Goal: Information Seeking & Learning: Learn about a topic

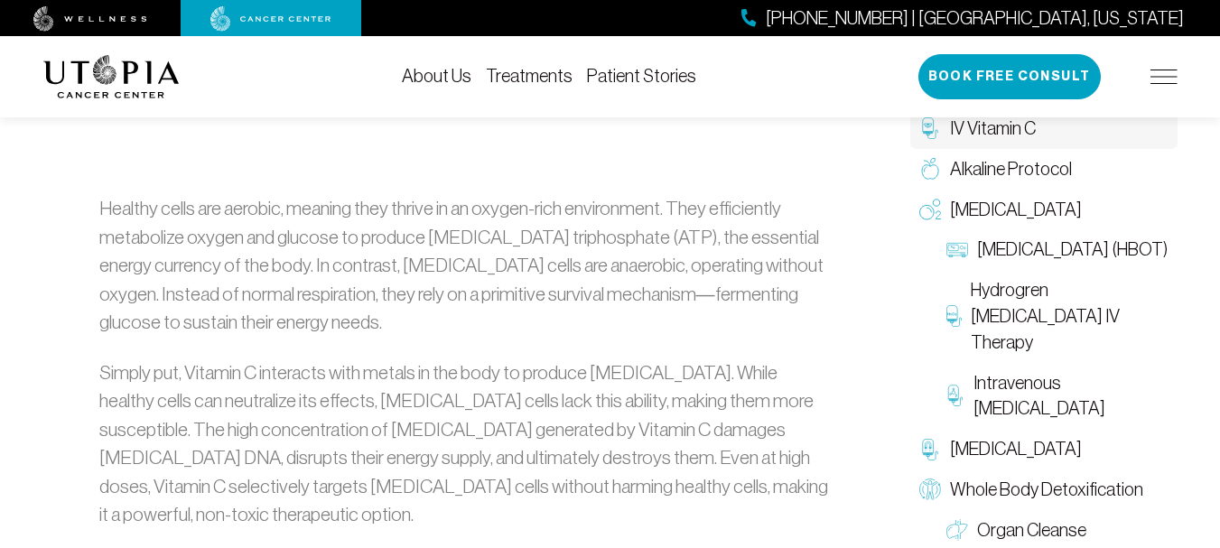
scroll to position [994, 0]
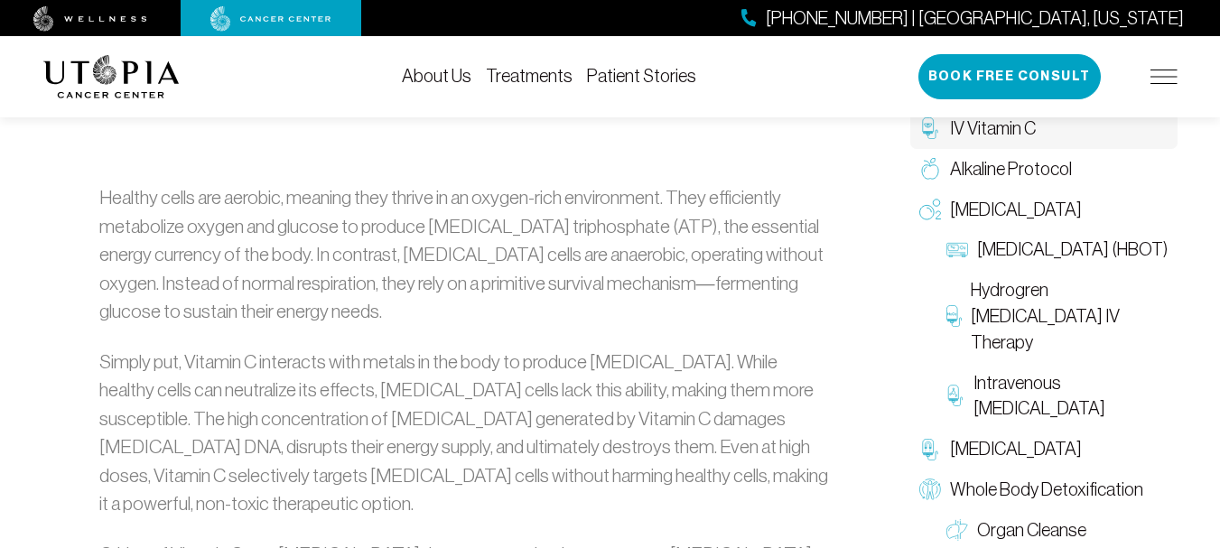
click at [459, 77] on link "About Us" at bounding box center [437, 76] width 70 height 20
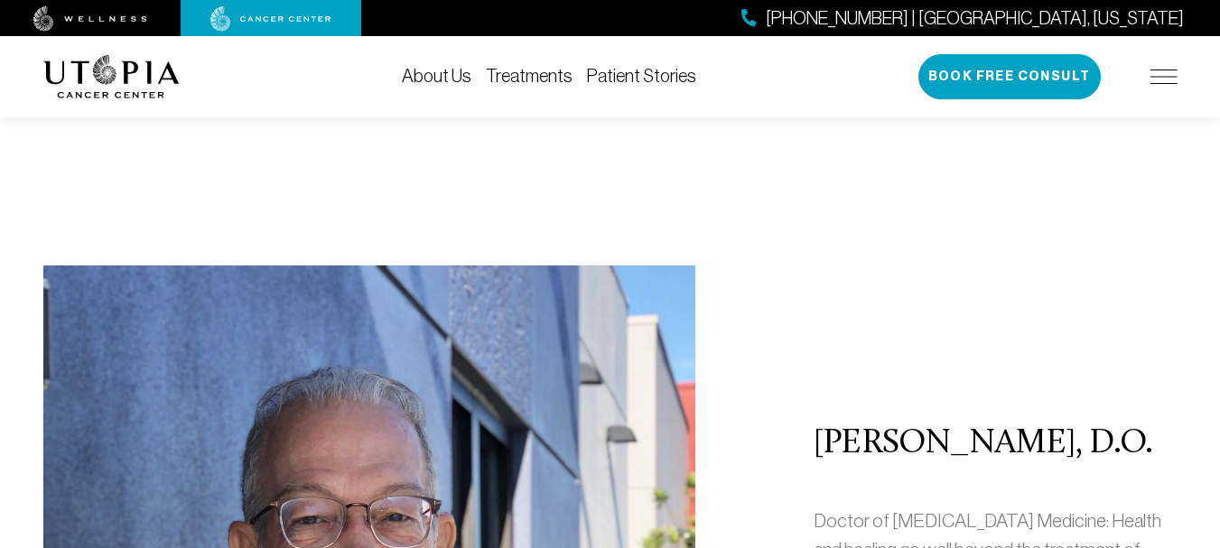
scroll to position [542, 0]
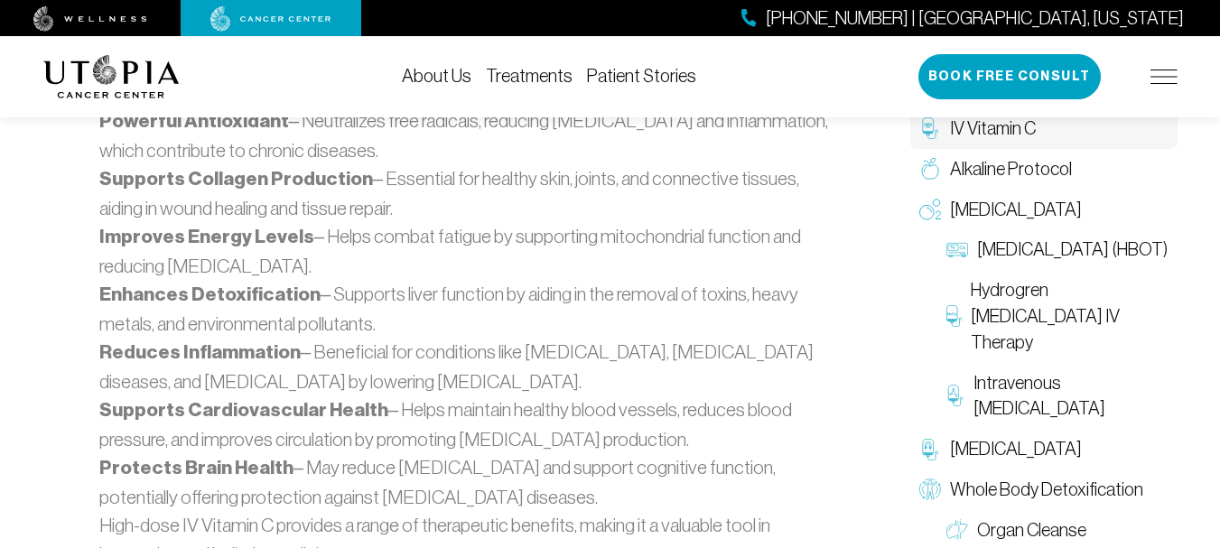
scroll to position [1987, 0]
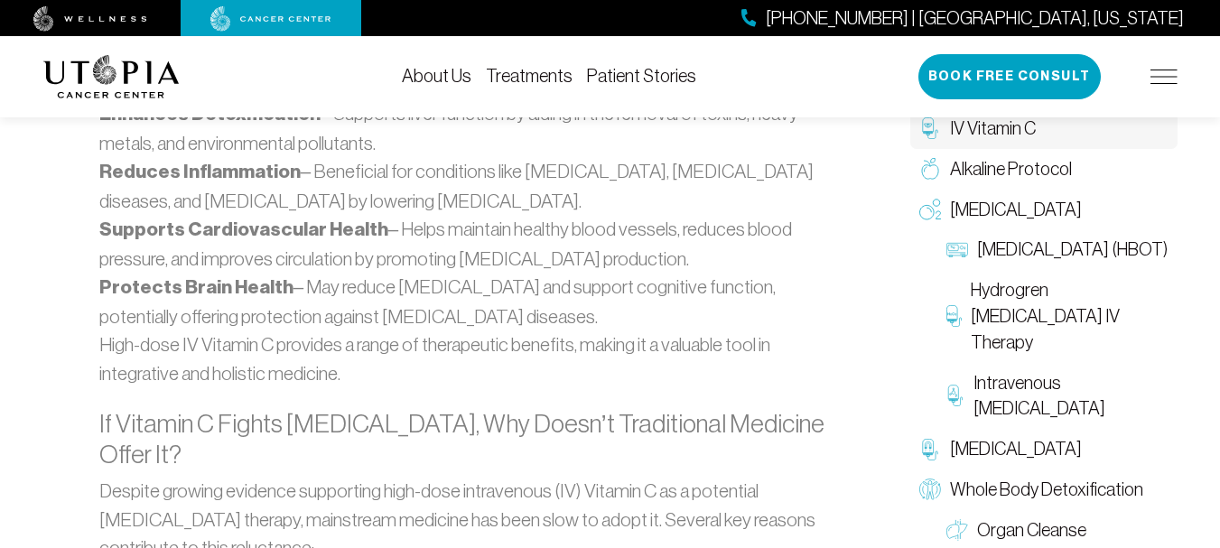
click at [540, 75] on link "Treatments" at bounding box center [529, 76] width 87 height 20
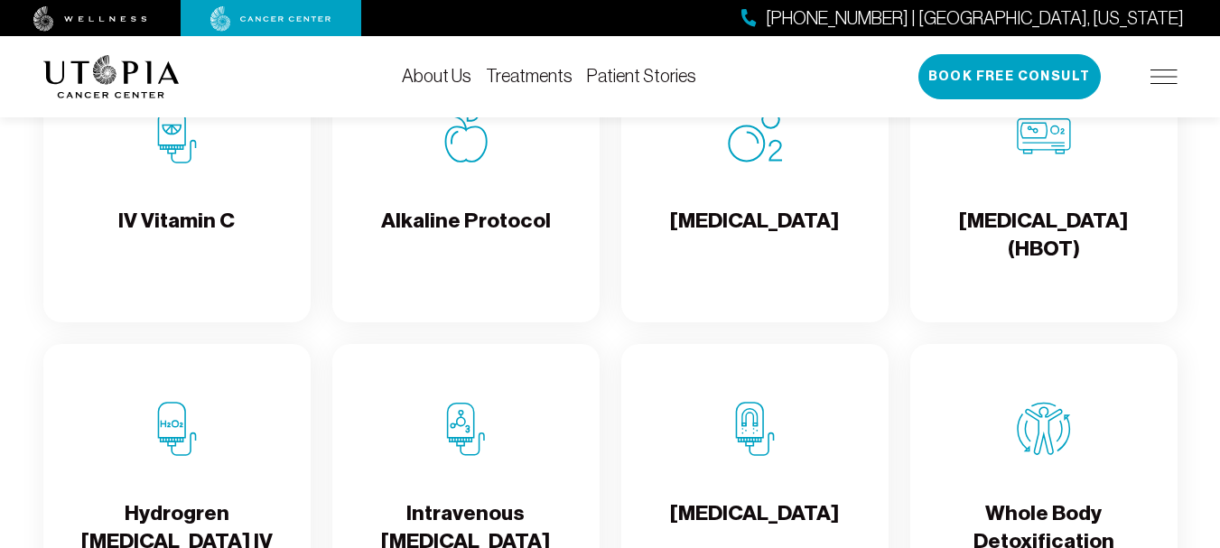
scroll to position [1897, 0]
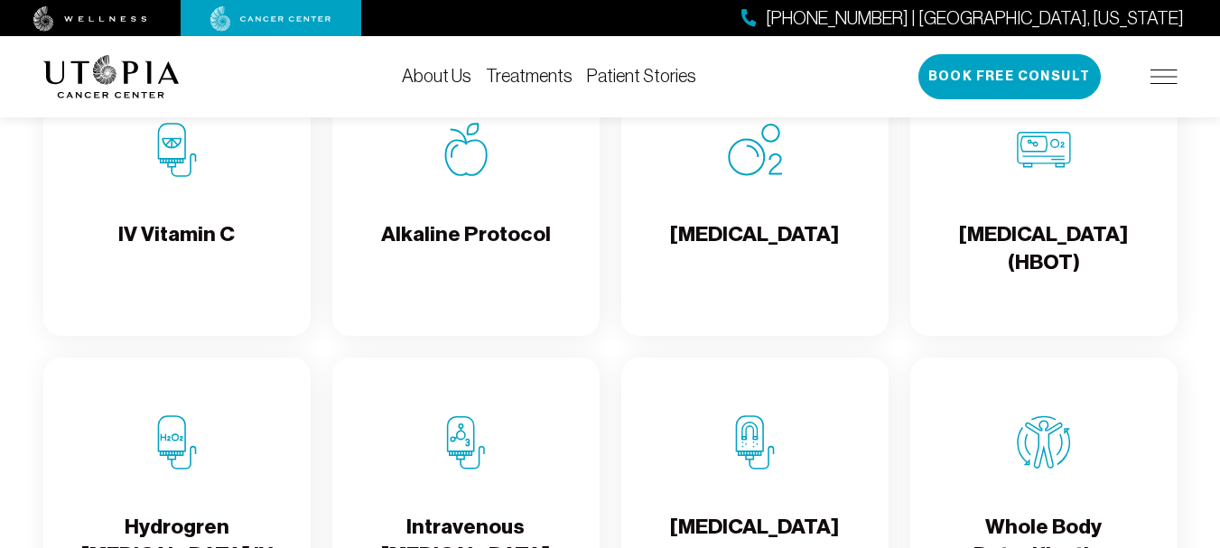
click at [550, 280] on div "Alkaline Protocol" at bounding box center [465, 200] width 267 height 271
